Goal: Information Seeking & Learning: Compare options

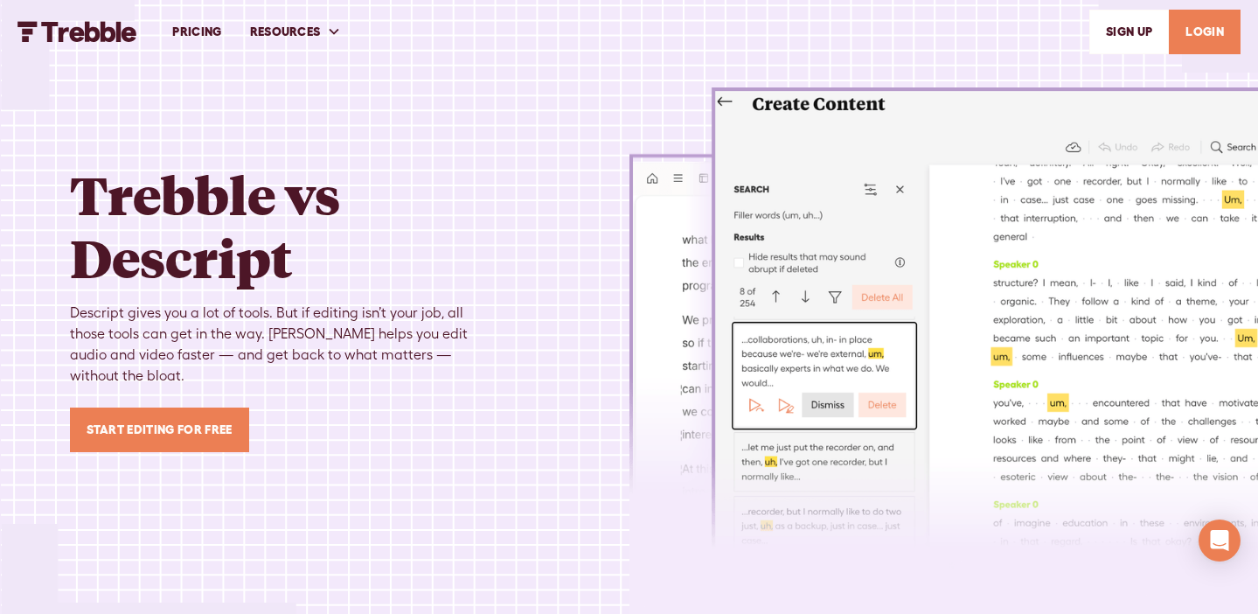
scroll to position [4211, 0]
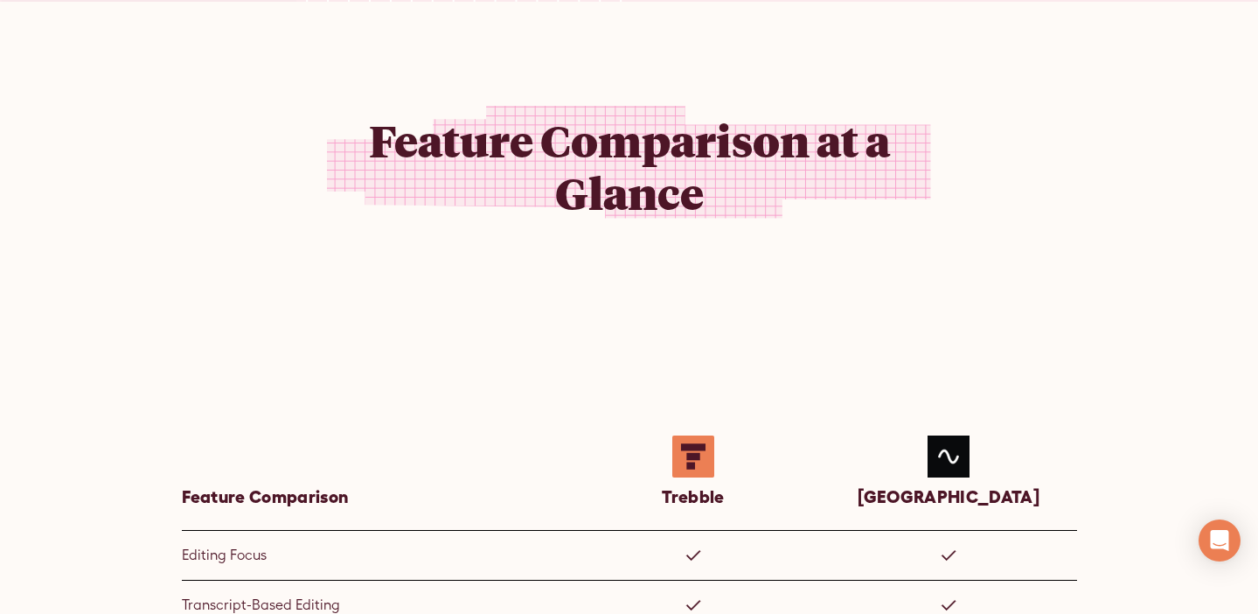
scroll to position [611, 0]
click at [511, 381] on div "Feature Comparison at a Glance Feature Comparison Trebble Riverside Editing Foc…" at bounding box center [629, 466] width 1119 height 927
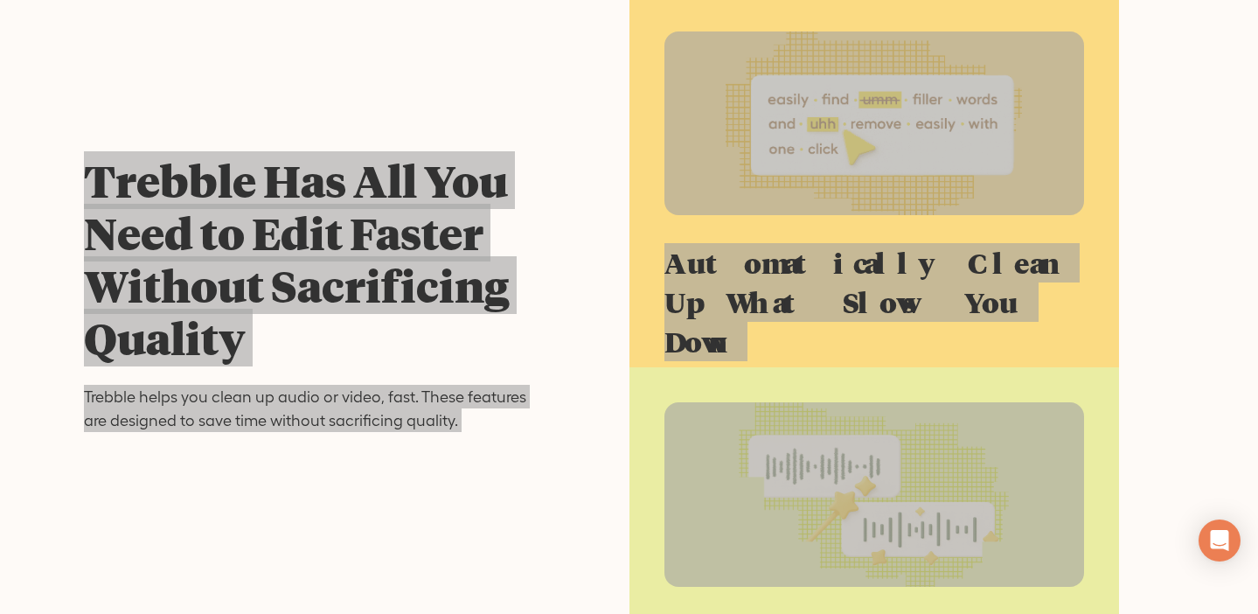
scroll to position [3606, 0]
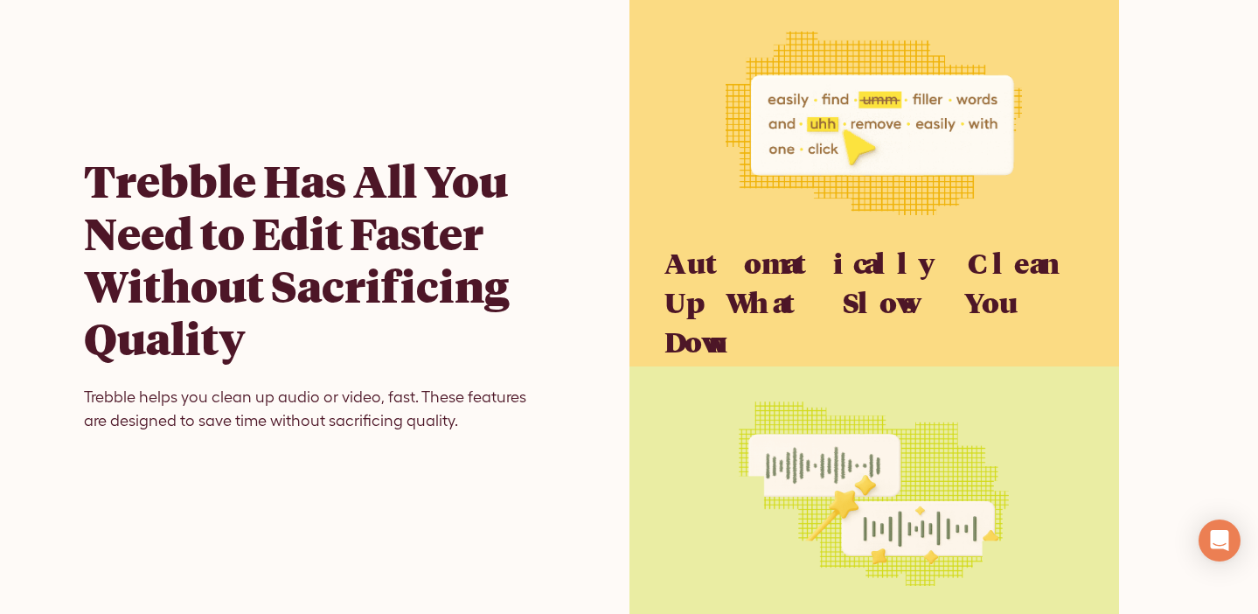
click at [432, 258] on h2 "Trebble Has All You Need to Edit Faster Without Sacrificing Quality" at bounding box center [314, 259] width 461 height 210
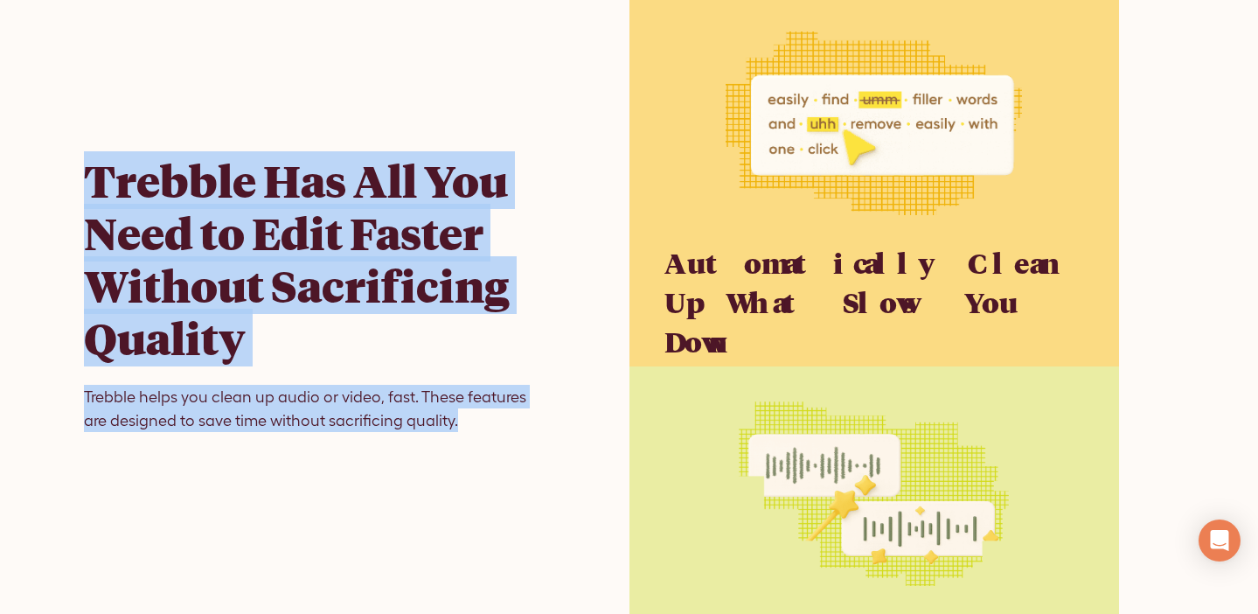
drag, startPoint x: 80, startPoint y: 155, endPoint x: 459, endPoint y: 417, distance: 461.1
click at [459, 417] on div "Trebble Has All You Need to Edit Faster Without Sacrificing Quality Trebble hel…" at bounding box center [314, 307] width 489 height 614
copy div "Trebble Has All You Need to Edit Faster Without Sacrificing Quality Trebble hel…"
